Goal: Transaction & Acquisition: Purchase product/service

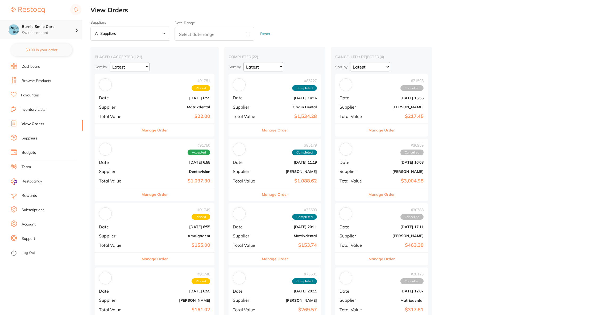
click at [44, 28] on h4 "Burnie Smile Care" at bounding box center [49, 26] width 54 height 5
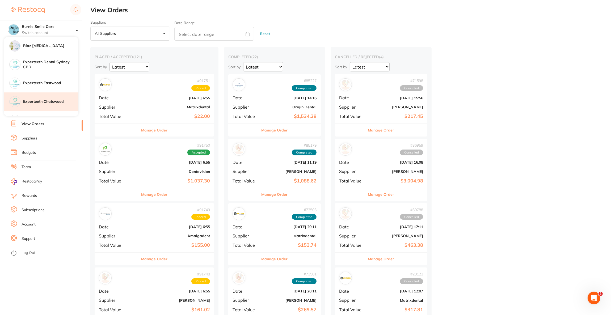
click at [55, 99] on h4 "Experteeth Chatswood" at bounding box center [50, 101] width 55 height 5
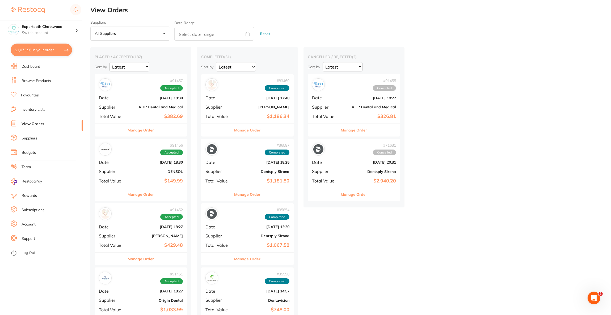
click at [54, 53] on button "$1,073.96 in your order" at bounding box center [41, 50] width 61 height 13
checkbox input "true"
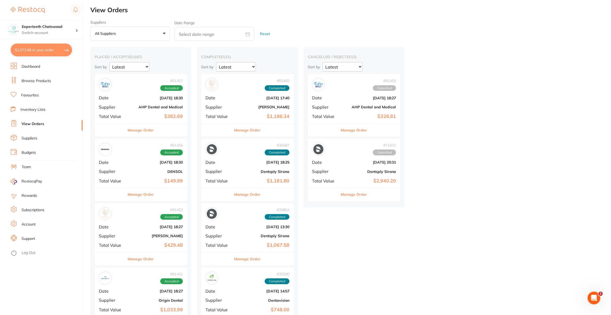
checkbox input "true"
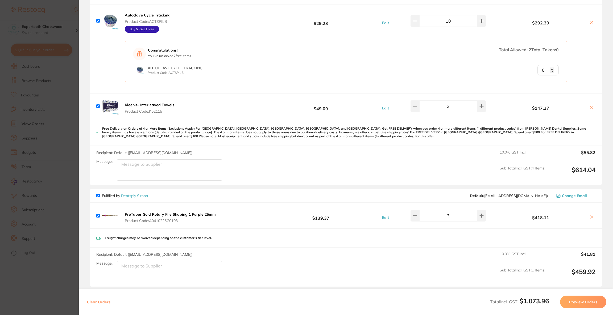
scroll to position [119, 0]
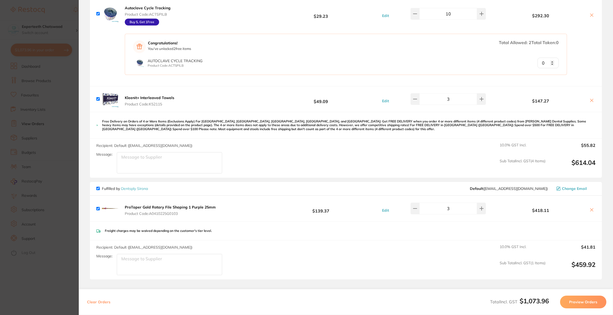
click at [98, 191] on span "Fulfilled by Dentsply Sirona" at bounding box center [122, 188] width 52 height 5
click at [99, 189] on input "checkbox" at bounding box center [97, 188] width 3 height 3
checkbox input "false"
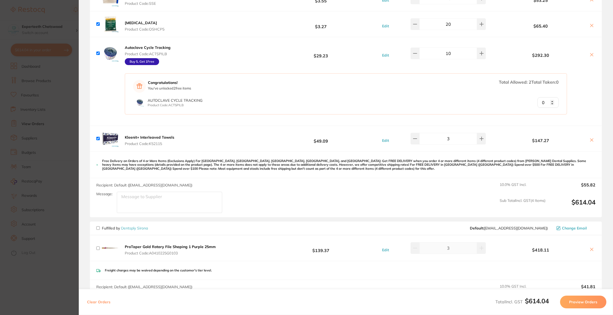
scroll to position [0, 0]
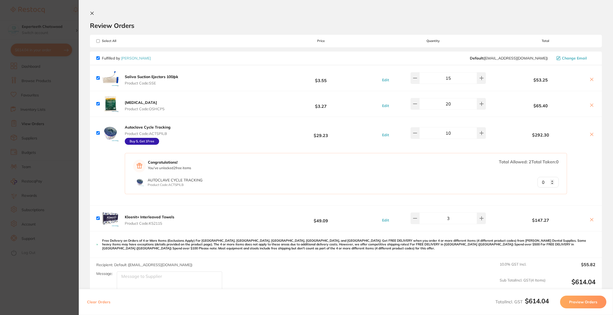
click at [589, 301] on button "Preview Orders" at bounding box center [583, 302] width 46 height 13
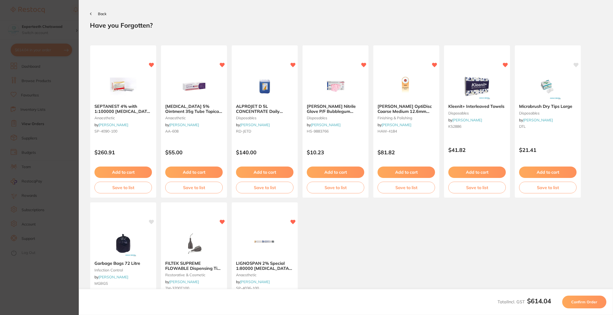
click at [589, 301] on span "Confirm Order" at bounding box center [584, 302] width 26 height 5
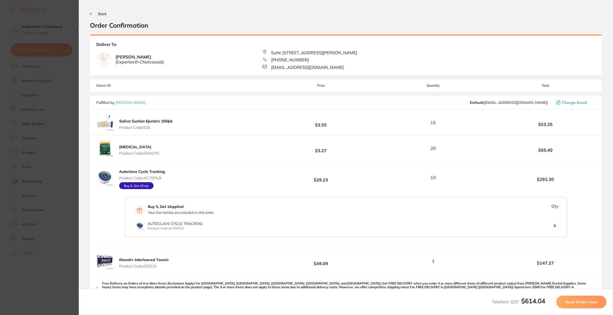
click at [589, 301] on span "Send Orders Now" at bounding box center [581, 302] width 32 height 5
